Goal: Task Accomplishment & Management: Use online tool/utility

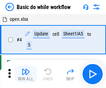
click at [26, 74] on img "button" at bounding box center [26, 71] width 8 height 8
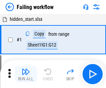
click at [26, 74] on img "button" at bounding box center [26, 71] width 8 height 8
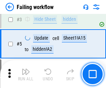
scroll to position [147, 0]
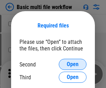
click at [73, 64] on span "Open" at bounding box center [73, 64] width 12 height 6
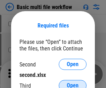
click at [73, 83] on span "Open" at bounding box center [73, 86] width 12 height 6
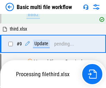
scroll to position [242, 0]
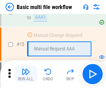
click at [26, 74] on img "button" at bounding box center [26, 71] width 8 height 8
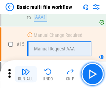
scroll to position [462, 0]
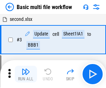
click at [26, 74] on img "button" at bounding box center [26, 71] width 8 height 8
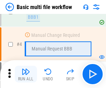
click at [26, 74] on img "button" at bounding box center [26, 71] width 8 height 8
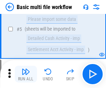
click at [26, 74] on img "button" at bounding box center [26, 71] width 8 height 8
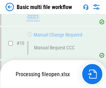
scroll to position [325, 0]
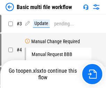
scroll to position [28, 0]
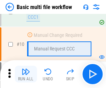
click at [26, 74] on img "button" at bounding box center [26, 71] width 8 height 8
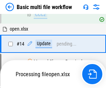
scroll to position [363, 0]
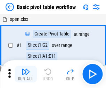
click at [26, 74] on img "button" at bounding box center [26, 71] width 8 height 8
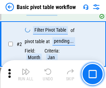
scroll to position [166, 0]
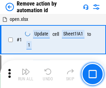
scroll to position [26, 0]
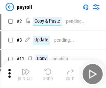
click at [26, 74] on img "button" at bounding box center [26, 71] width 8 height 8
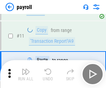
scroll to position [50, 0]
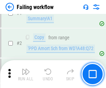
scroll to position [112, 0]
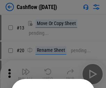
scroll to position [68, 0]
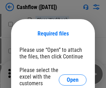
scroll to position [76, 0]
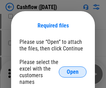
click at [73, 69] on span "Open" at bounding box center [73, 72] width 12 height 6
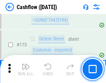
scroll to position [735, 0]
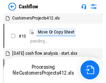
scroll to position [8, 0]
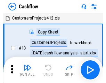
scroll to position [8, 0]
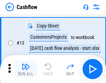
click at [26, 69] on img "button" at bounding box center [26, 66] width 8 height 8
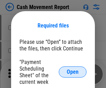
click at [73, 72] on span "Open" at bounding box center [73, 72] width 12 height 6
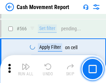
scroll to position [3181, 0]
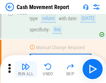
click at [26, 69] on img "button" at bounding box center [26, 66] width 8 height 8
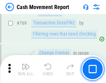
scroll to position [3856, 0]
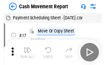
scroll to position [12, 0]
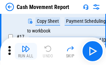
click at [26, 51] on img "button" at bounding box center [26, 49] width 8 height 8
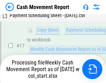
scroll to position [109, 0]
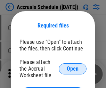
click at [73, 68] on span "Open" at bounding box center [73, 69] width 12 height 6
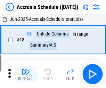
click at [26, 74] on img "button" at bounding box center [26, 71] width 8 height 8
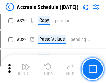
scroll to position [1291, 0]
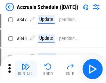
click at [26, 69] on img "button" at bounding box center [26, 66] width 8 height 8
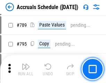
scroll to position [2915, 0]
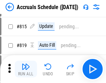
click at [26, 69] on img "button" at bounding box center [26, 66] width 8 height 8
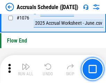
scroll to position [4156, 0]
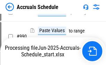
scroll to position [3462, 0]
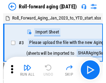
scroll to position [1, 0]
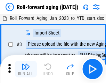
click at [26, 69] on img "button" at bounding box center [26, 66] width 8 height 8
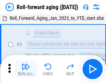
click at [26, 69] on img "button" at bounding box center [26, 66] width 8 height 8
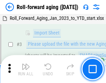
scroll to position [45, 0]
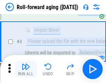
click at [26, 69] on img "button" at bounding box center [26, 66] width 8 height 8
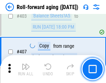
scroll to position [2407, 0]
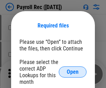
click at [73, 72] on span "Open" at bounding box center [73, 72] width 12 height 6
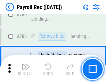
scroll to position [4338, 0]
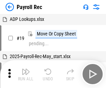
click at [26, 74] on img "button" at bounding box center [26, 71] width 8 height 8
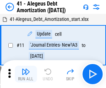
click at [26, 74] on img "button" at bounding box center [26, 71] width 8 height 8
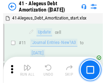
scroll to position [86, 0]
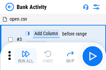
click at [26, 57] on img "button" at bounding box center [26, 54] width 8 height 8
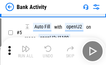
scroll to position [37, 0]
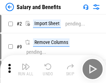
click at [26, 69] on img "button" at bounding box center [26, 66] width 8 height 8
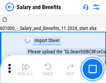
scroll to position [9, 0]
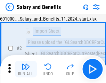
click at [26, 69] on img "button" at bounding box center [26, 66] width 8 height 8
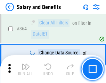
scroll to position [3268, 0]
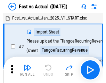
scroll to position [9, 0]
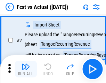
click at [26, 69] on img "button" at bounding box center [26, 66] width 8 height 8
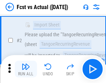
click at [26, 69] on img "button" at bounding box center [26, 66] width 8 height 8
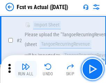
scroll to position [65, 0]
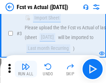
click at [26, 69] on img "button" at bounding box center [26, 66] width 8 height 8
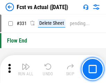
scroll to position [3322, 0]
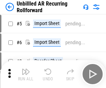
click at [26, 69] on img "button" at bounding box center [26, 71] width 8 height 8
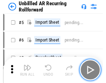
scroll to position [15, 0]
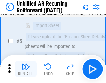
click at [26, 69] on img "button" at bounding box center [26, 66] width 8 height 8
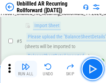
scroll to position [65, 0]
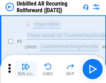
click at [26, 69] on img "button" at bounding box center [26, 66] width 8 height 8
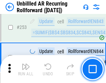
scroll to position [2357, 0]
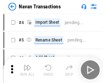
scroll to position [11, 0]
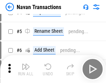
click at [26, 69] on img "button" at bounding box center [26, 66] width 8 height 8
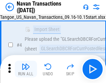
click at [26, 69] on img "button" at bounding box center [26, 66] width 8 height 8
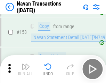
scroll to position [2250, 0]
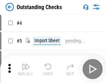
click at [26, 69] on img "button" at bounding box center [26, 66] width 8 height 8
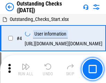
scroll to position [29, 0]
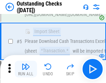
click at [26, 69] on img "button" at bounding box center [26, 66] width 8 height 8
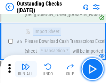
scroll to position [73, 0]
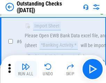
click at [26, 69] on img "button" at bounding box center [26, 66] width 8 height 8
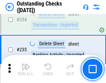
scroll to position [2107, 0]
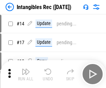
click at [26, 74] on img "button" at bounding box center [26, 71] width 8 height 8
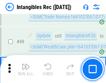
scroll to position [270, 0]
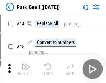
click at [26, 69] on img "button" at bounding box center [26, 66] width 8 height 8
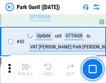
scroll to position [868, 0]
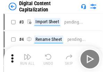
scroll to position [20, 0]
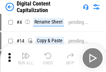
click at [26, 58] on img "button" at bounding box center [26, 56] width 8 height 8
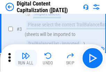
click at [26, 58] on img "button" at bounding box center [26, 56] width 8 height 8
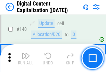
scroll to position [736, 0]
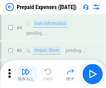
click at [26, 69] on img "button" at bounding box center [26, 71] width 8 height 8
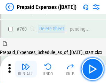
scroll to position [1923, 0]
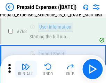
click at [26, 69] on img "button" at bounding box center [26, 66] width 8 height 8
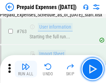
scroll to position [1964, 0]
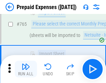
click at [26, 69] on img "button" at bounding box center [26, 66] width 8 height 8
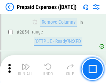
scroll to position [7254, 0]
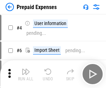
click at [26, 74] on img "button" at bounding box center [26, 71] width 8 height 8
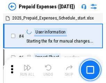
scroll to position [31, 0]
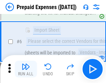
click at [26, 69] on img "button" at bounding box center [26, 66] width 8 height 8
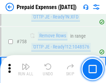
scroll to position [2473, 0]
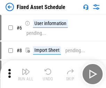
click at [26, 74] on img "button" at bounding box center [26, 71] width 8 height 8
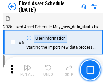
scroll to position [37, 0]
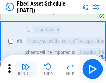
click at [26, 69] on img "button" at bounding box center [26, 66] width 8 height 8
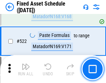
scroll to position [2412, 0]
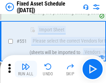
click at [26, 69] on img "button" at bounding box center [26, 66] width 8 height 8
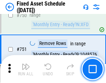
scroll to position [3383, 0]
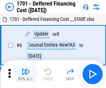
click at [26, 74] on img "button" at bounding box center [26, 71] width 8 height 8
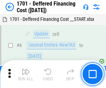
scroll to position [83, 0]
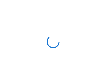
scroll to position [1, 0]
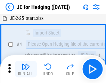
click at [26, 69] on img "button" at bounding box center [26, 66] width 8 height 8
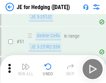
scroll to position [449, 0]
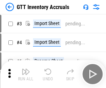
click at [26, 69] on img "button" at bounding box center [26, 71] width 8 height 8
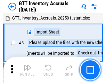
scroll to position [1, 0]
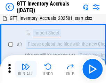
click at [26, 69] on img "button" at bounding box center [26, 66] width 8 height 8
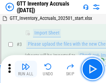
scroll to position [45, 0]
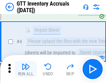
click at [26, 69] on img "button" at bounding box center [26, 66] width 8 height 8
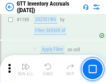
scroll to position [5667, 0]
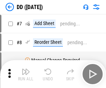
click at [26, 74] on img "button" at bounding box center [26, 71] width 8 height 8
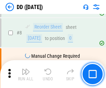
scroll to position [67, 0]
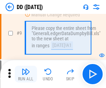
click at [26, 74] on img "button" at bounding box center [26, 71] width 8 height 8
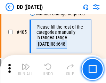
scroll to position [3105, 0]
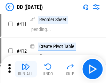
click at [26, 69] on img "button" at bounding box center [26, 66] width 8 height 8
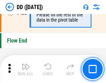
scroll to position [3322, 0]
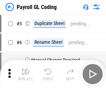
click at [26, 74] on img "button" at bounding box center [26, 71] width 8 height 8
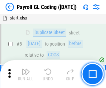
scroll to position [83, 0]
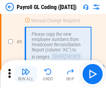
click at [26, 74] on img "button" at bounding box center [26, 71] width 8 height 8
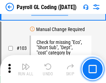
scroll to position [1628, 0]
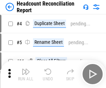
click at [26, 74] on img "button" at bounding box center [26, 71] width 8 height 8
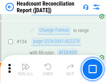
scroll to position [834, 0]
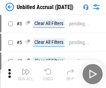
click at [26, 74] on img "button" at bounding box center [26, 71] width 8 height 8
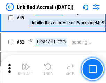
scroll to position [629, 0]
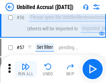
click at [26, 69] on img "button" at bounding box center [26, 66] width 8 height 8
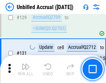
scroll to position [2067, 0]
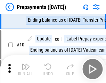
scroll to position [43, 0]
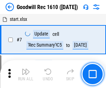
scroll to position [119, 0]
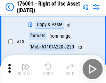
scroll to position [45, 0]
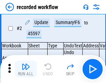
click at [26, 69] on img "button" at bounding box center [26, 66] width 8 height 8
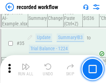
scroll to position [2169, 0]
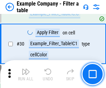
scroll to position [635, 0]
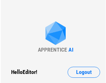
scroll to position [11, 0]
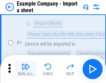
click at [26, 69] on img "button" at bounding box center [26, 66] width 8 height 8
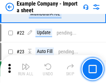
scroll to position [153, 0]
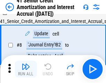
click at [26, 69] on img "button" at bounding box center [26, 66] width 8 height 8
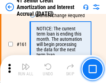
click at [26, 69] on img "button" at bounding box center [26, 66] width 8 height 8
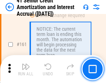
scroll to position [742, 0]
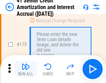
click at [26, 69] on img "button" at bounding box center [26, 66] width 8 height 8
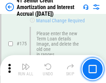
scroll to position [813, 0]
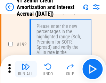
click at [26, 69] on img "button" at bounding box center [26, 66] width 8 height 8
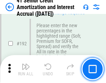
scroll to position [886, 0]
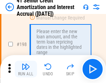
click at [26, 69] on img "button" at bounding box center [26, 66] width 8 height 8
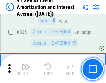
scroll to position [1773, 0]
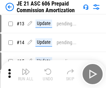
click at [26, 69] on img "button" at bounding box center [26, 71] width 8 height 8
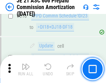
scroll to position [1296, 0]
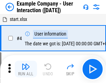
click at [26, 69] on img "button" at bounding box center [26, 66] width 8 height 8
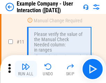
click at [26, 69] on img "button" at bounding box center [26, 66] width 8 height 8
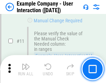
scroll to position [150, 0]
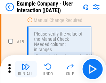
click at [26, 69] on img "button" at bounding box center [26, 66] width 8 height 8
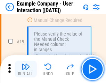
click at [26, 69] on img "button" at bounding box center [26, 66] width 8 height 8
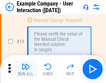
click at [26, 69] on img "button" at bounding box center [26, 66] width 8 height 8
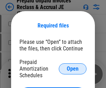
click at [73, 68] on span "Open" at bounding box center [73, 69] width 12 height 6
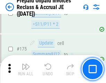
scroll to position [937, 0]
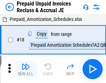
click at [26, 69] on img "button" at bounding box center [26, 66] width 8 height 8
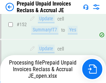
scroll to position [604, 0]
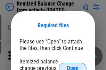
click at [73, 66] on span "Open" at bounding box center [73, 69] width 12 height 6
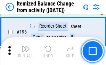
scroll to position [1336, 0]
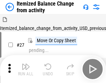
scroll to position [11, 0]
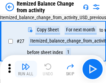
click at [26, 69] on img "button" at bounding box center [26, 66] width 8 height 8
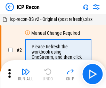
scroll to position [3, 0]
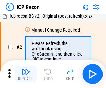
click at [26, 74] on img "button" at bounding box center [26, 71] width 8 height 8
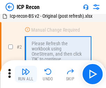
click at [26, 74] on img "button" at bounding box center [26, 71] width 8 height 8
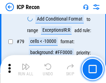
scroll to position [680, 0]
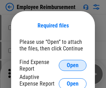
click at [73, 65] on span "Open" at bounding box center [73, 65] width 12 height 6
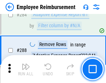
scroll to position [1886, 0]
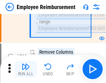
click at [26, 69] on img "button" at bounding box center [26, 66] width 8 height 8
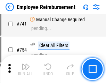
scroll to position [4869, 0]
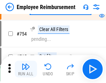
click at [26, 69] on img "button" at bounding box center [26, 66] width 8 height 8
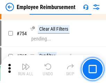
click at [26, 69] on img "button" at bounding box center [26, 66] width 8 height 8
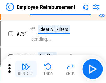
click at [26, 69] on img "button" at bounding box center [26, 66] width 8 height 8
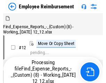
scroll to position [24, 0]
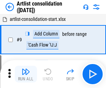
click at [26, 74] on img "button" at bounding box center [26, 71] width 8 height 8
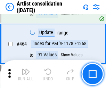
scroll to position [3039, 0]
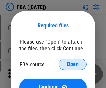
click at [73, 64] on span "Open" at bounding box center [73, 64] width 12 height 6
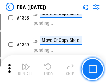
scroll to position [7453, 0]
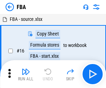
scroll to position [7, 0]
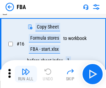
click at [26, 74] on img "button" at bounding box center [26, 71] width 8 height 8
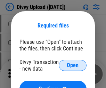
click at [73, 65] on span "Open" at bounding box center [73, 65] width 12 height 6
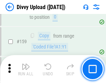
scroll to position [719, 0]
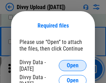
click at [73, 65] on span "Open" at bounding box center [73, 65] width 12 height 6
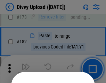
scroll to position [779, 0]
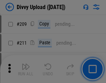
scroll to position [1179, 0]
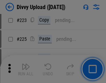
scroll to position [1385, 0]
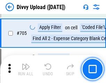
scroll to position [4747, 0]
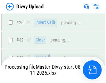
scroll to position [719, 0]
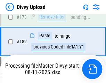
scroll to position [777, 0]
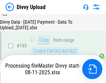
scroll to position [970, 0]
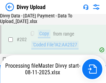
scroll to position [1123, 0]
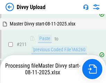
scroll to position [1341, 0]
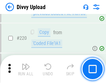
scroll to position [1542, 0]
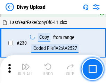
scroll to position [1722, 0]
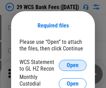
click at [73, 65] on span "Open" at bounding box center [73, 65] width 12 height 6
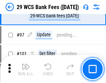
scroll to position [676, 0]
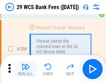
click at [26, 69] on img "button" at bounding box center [26, 66] width 8 height 8
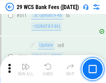
scroll to position [3492, 0]
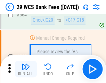
click at [26, 69] on img "button" at bounding box center [26, 66] width 8 height 8
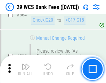
scroll to position [3753, 0]
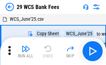
scroll to position [12, 0]
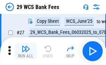
click at [26, 51] on img "button" at bounding box center [26, 49] width 8 height 8
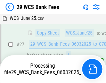
scroll to position [138, 0]
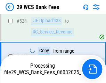
scroll to position [3705, 0]
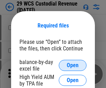
click at [73, 65] on span "Open" at bounding box center [73, 65] width 12 height 6
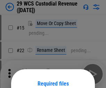
scroll to position [58, 0]
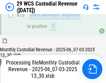
scroll to position [725, 0]
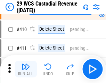
click at [26, 69] on img "button" at bounding box center [26, 66] width 8 height 8
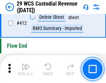
scroll to position [3314, 0]
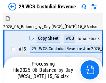
scroll to position [17, 0]
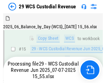
scroll to position [157, 0]
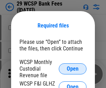
click at [73, 68] on span "Open" at bounding box center [73, 69] width 12 height 6
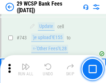
scroll to position [3497, 0]
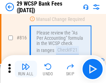
click at [26, 69] on img "button" at bounding box center [26, 66] width 8 height 8
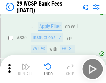
scroll to position [4403, 0]
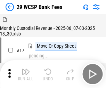
click at [26, 69] on img "button" at bounding box center [26, 71] width 8 height 8
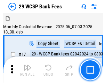
scroll to position [17, 0]
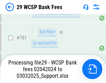
scroll to position [4102, 0]
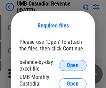
click at [73, 65] on span "Open" at bounding box center [73, 65] width 12 height 6
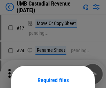
scroll to position [54, 0]
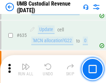
scroll to position [3632, 0]
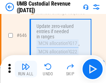
click at [26, 69] on img "button" at bounding box center [26, 66] width 8 height 8
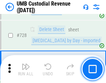
scroll to position [4281, 0]
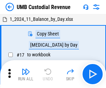
scroll to position [5, 0]
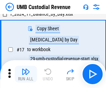
click at [26, 74] on img "button" at bounding box center [26, 71] width 8 height 8
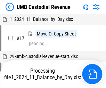
scroll to position [5, 0]
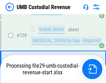
scroll to position [4265, 0]
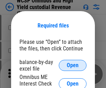
click at [73, 65] on span "Open" at bounding box center [73, 65] width 12 height 6
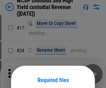
scroll to position [54, 0]
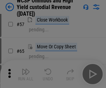
scroll to position [303, 0]
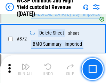
scroll to position [5873, 0]
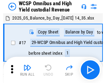
scroll to position [4, 0]
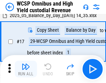
click at [26, 69] on img "button" at bounding box center [26, 66] width 8 height 8
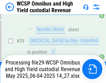
scroll to position [144, 0]
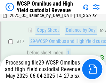
scroll to position [144, 0]
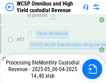
scroll to position [712, 0]
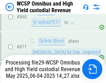
scroll to position [5858, 0]
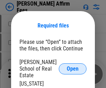
click at [73, 66] on span "Open" at bounding box center [73, 69] width 12 height 6
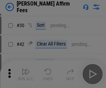
scroll to position [141, 0]
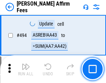
scroll to position [1887, 0]
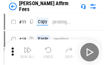
scroll to position [7, 0]
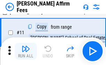
click at [26, 51] on img "button" at bounding box center [26, 49] width 8 height 8
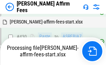
scroll to position [1575, 0]
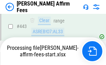
scroll to position [1830, 0]
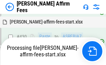
scroll to position [1575, 0]
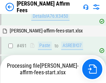
scroll to position [1887, 0]
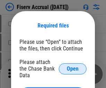
click at [73, 66] on span "Open" at bounding box center [73, 69] width 12 height 6
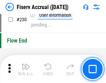
scroll to position [2199, 0]
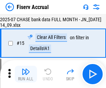
click at [26, 74] on img "button" at bounding box center [26, 71] width 8 height 8
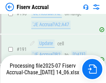
scroll to position [1825, 0]
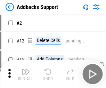
click at [26, 69] on img "button" at bounding box center [26, 71] width 8 height 8
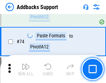
scroll to position [505, 0]
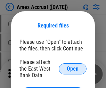
click at [73, 68] on span "Open" at bounding box center [73, 69] width 12 height 6
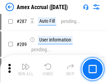
scroll to position [1990, 0]
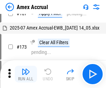
click at [26, 74] on img "button" at bounding box center [26, 71] width 8 height 8
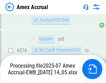
scroll to position [2068, 0]
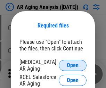
click at [73, 64] on span "Open" at bounding box center [73, 65] width 12 height 6
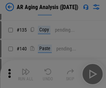
scroll to position [209, 0]
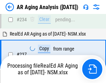
scroll to position [1076, 0]
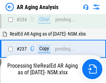
scroll to position [1068, 0]
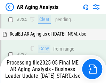
scroll to position [1068, 0]
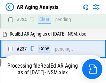
scroll to position [1068, 0]
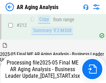
scroll to position [1068, 0]
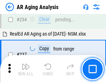
scroll to position [1068, 0]
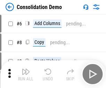
click at [26, 74] on img "button" at bounding box center [26, 71] width 8 height 8
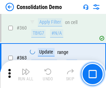
scroll to position [2326, 0]
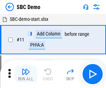
click at [26, 74] on img "button" at bounding box center [26, 71] width 8 height 8
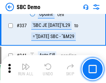
scroll to position [1826, 0]
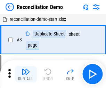
click at [26, 74] on img "button" at bounding box center [26, 71] width 8 height 8
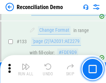
scroll to position [824, 0]
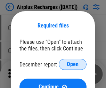
click at [73, 64] on span "Open" at bounding box center [73, 64] width 12 height 6
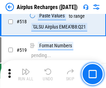
scroll to position [2986, 0]
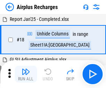
click at [26, 74] on img "button" at bounding box center [26, 71] width 8 height 8
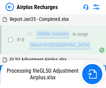
scroll to position [31, 0]
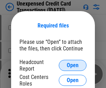
click at [73, 65] on span "Open" at bounding box center [73, 65] width 12 height 6
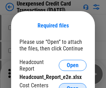
click at [73, 86] on span "Open" at bounding box center [73, 89] width 12 height 6
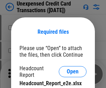
scroll to position [6, 0]
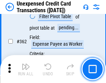
scroll to position [1785, 0]
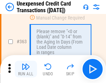
click at [26, 69] on img "button" at bounding box center [26, 66] width 8 height 8
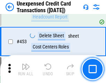
scroll to position [2367, 0]
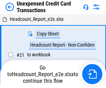
scroll to position [11, 0]
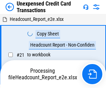
scroll to position [11, 0]
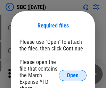
click at [73, 75] on span "Open" at bounding box center [73, 76] width 12 height 6
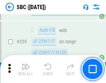
scroll to position [1356, 0]
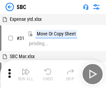
scroll to position [7, 0]
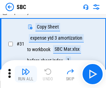
click at [26, 74] on img "button" at bounding box center [26, 71] width 8 height 8
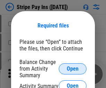
click at [73, 68] on span "Open" at bounding box center [73, 69] width 12 height 6
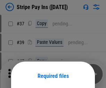
scroll to position [50, 0]
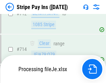
scroll to position [3598, 0]
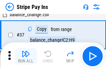
click at [26, 57] on img "button" at bounding box center [26, 54] width 8 height 8
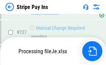
scroll to position [3583, 0]
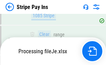
scroll to position [3583, 0]
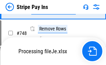
scroll to position [3583, 0]
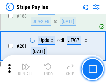
scroll to position [988, 0]
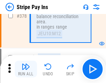
click at [26, 69] on img "button" at bounding box center [26, 66] width 8 height 8
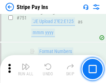
scroll to position [3574, 0]
